Goal: Navigation & Orientation: Find specific page/section

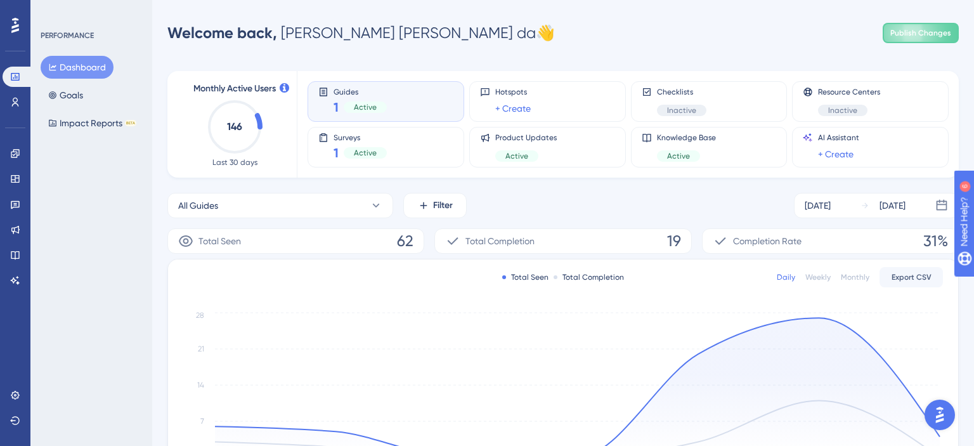
click at [260, 128] on circle at bounding box center [234, 126] width 51 height 51
click at [11, 105] on icon at bounding box center [15, 102] width 10 height 10
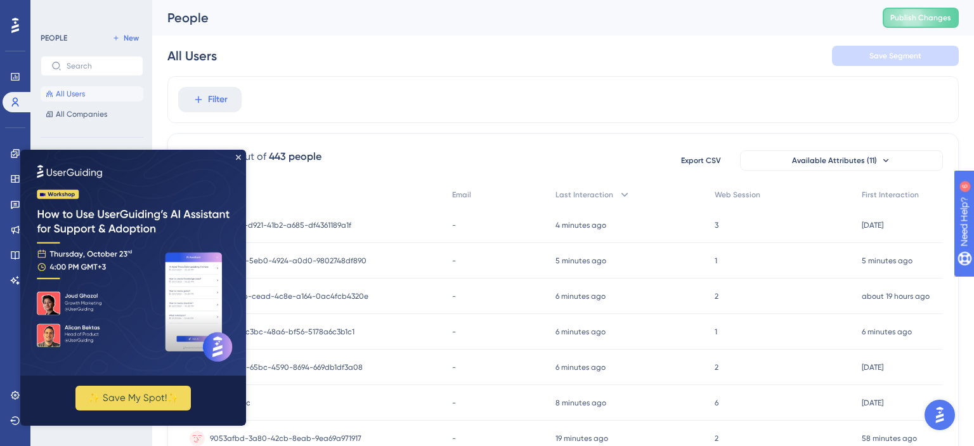
click at [241, 155] on img at bounding box center [133, 263] width 226 height 226
drag, startPoint x: 237, startPoint y: 155, endPoint x: 311, endPoint y: 330, distance: 190.0
click at [237, 155] on icon "Close Preview" at bounding box center [238, 157] width 5 height 5
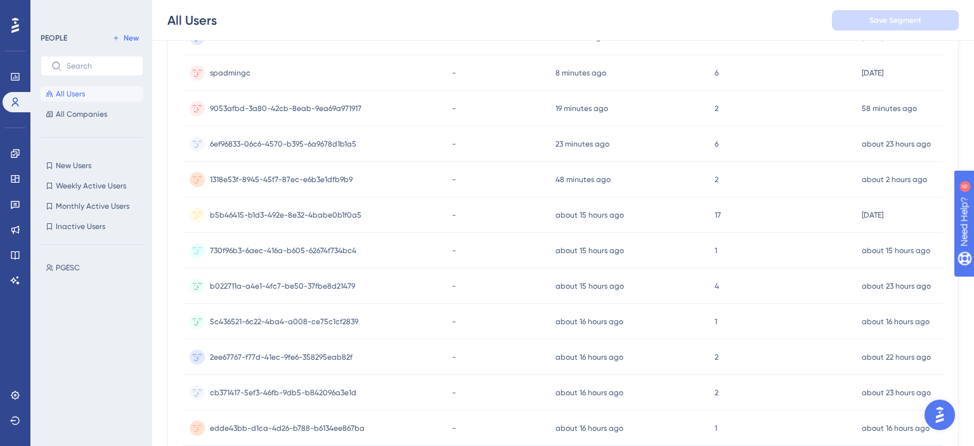
scroll to position [573, 0]
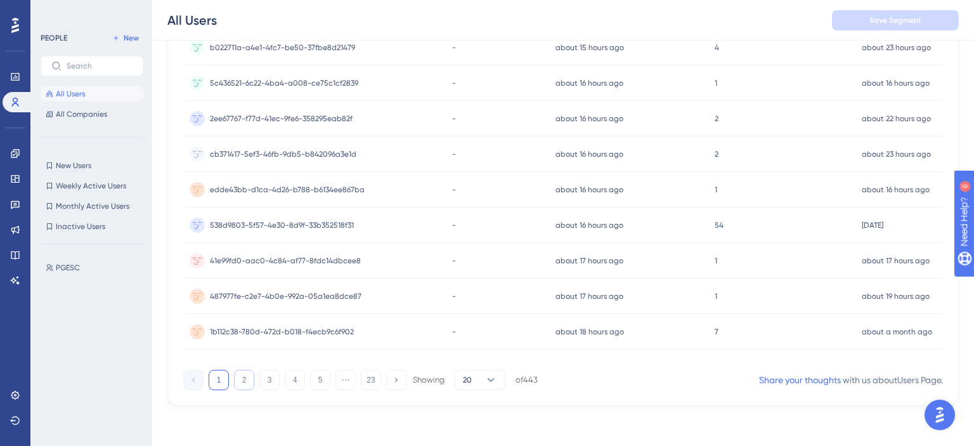
click at [240, 381] on button "2" at bounding box center [244, 380] width 20 height 20
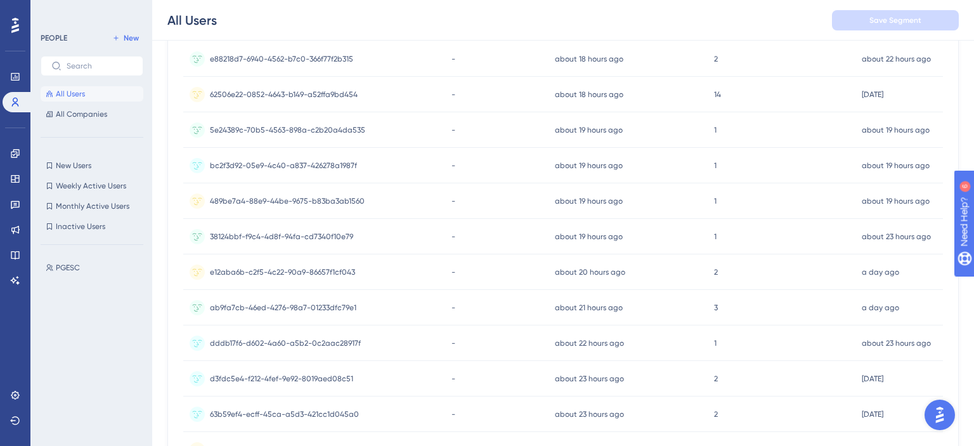
scroll to position [506, 0]
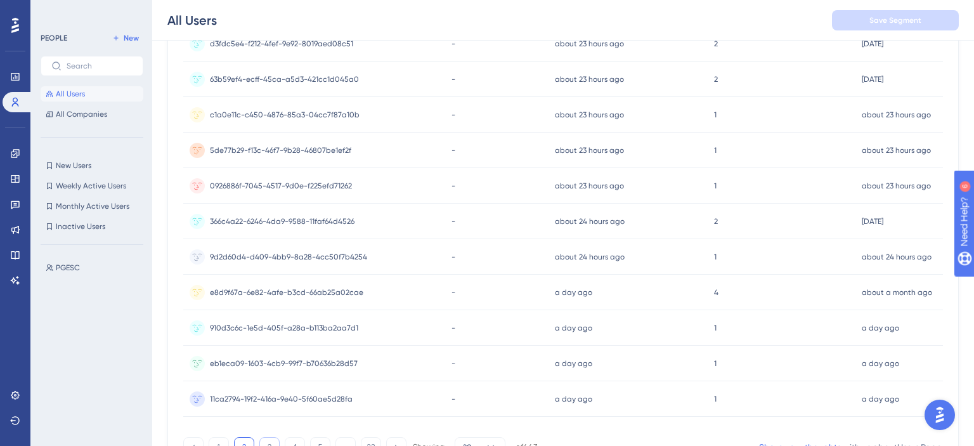
click at [265, 438] on button "3" at bounding box center [269, 447] width 20 height 20
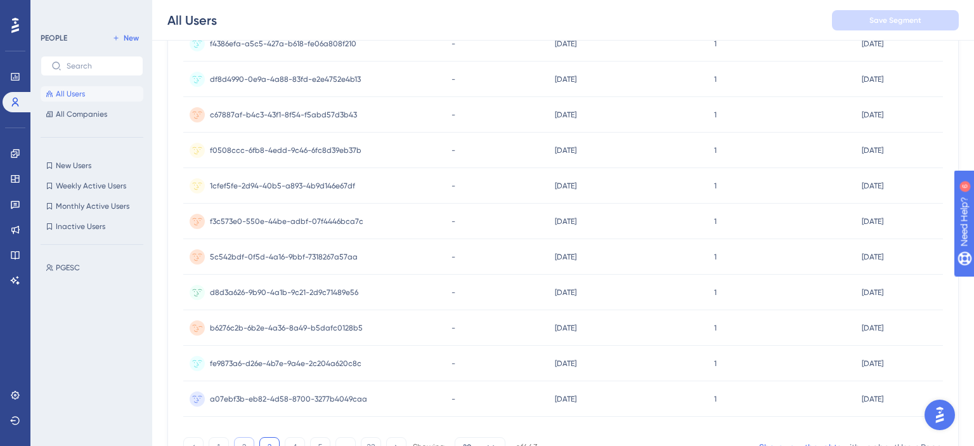
scroll to position [573, 0]
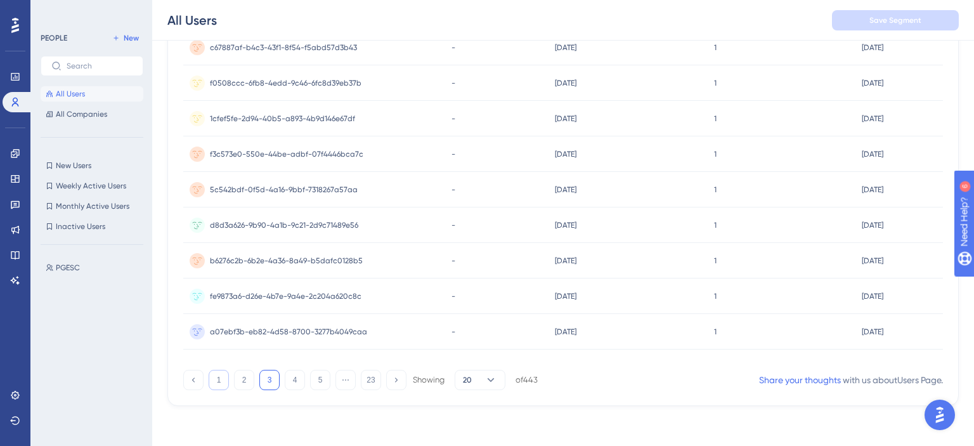
click at [212, 381] on button "1" at bounding box center [219, 380] width 20 height 20
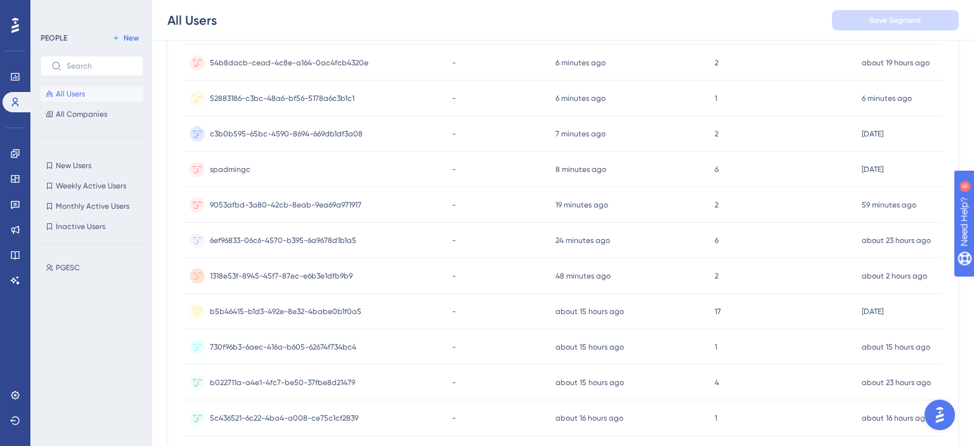
scroll to position [0, 0]
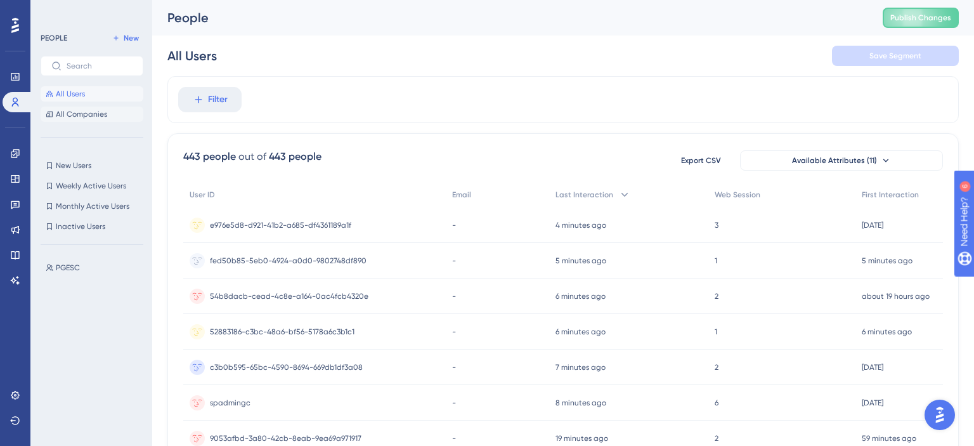
click at [72, 117] on span "All Companies" at bounding box center [81, 114] width 51 height 10
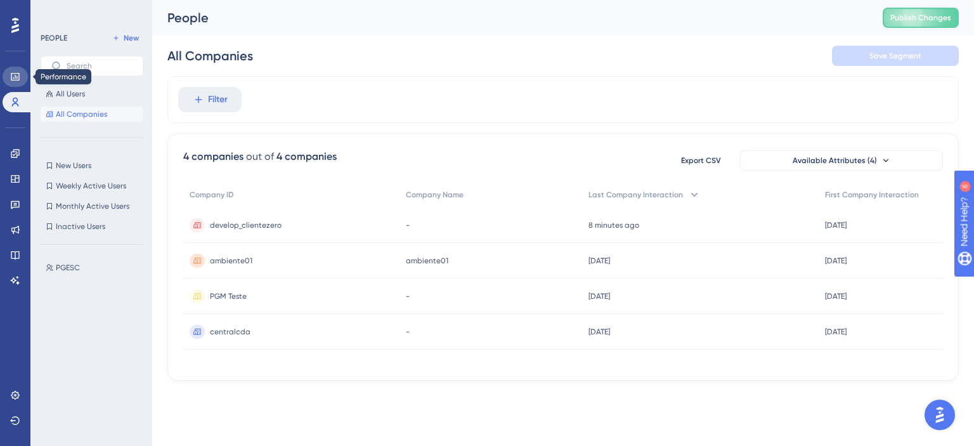
click at [14, 78] on icon at bounding box center [15, 77] width 8 height 8
